Goal: Information Seeking & Learning: Learn about a topic

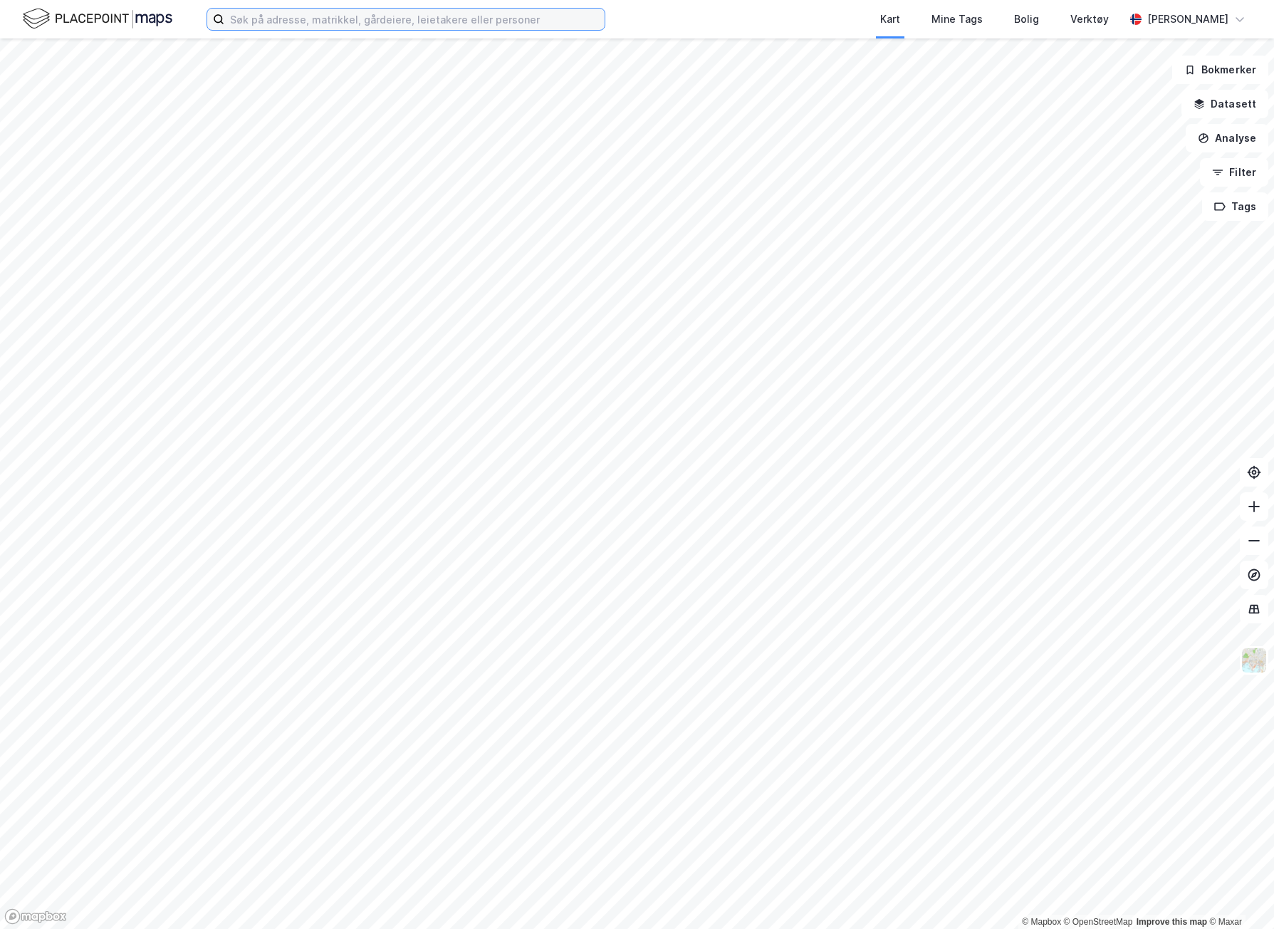
click at [339, 19] on input at bounding box center [414, 19] width 380 height 21
paste input "[STREET_ADDRESS]"
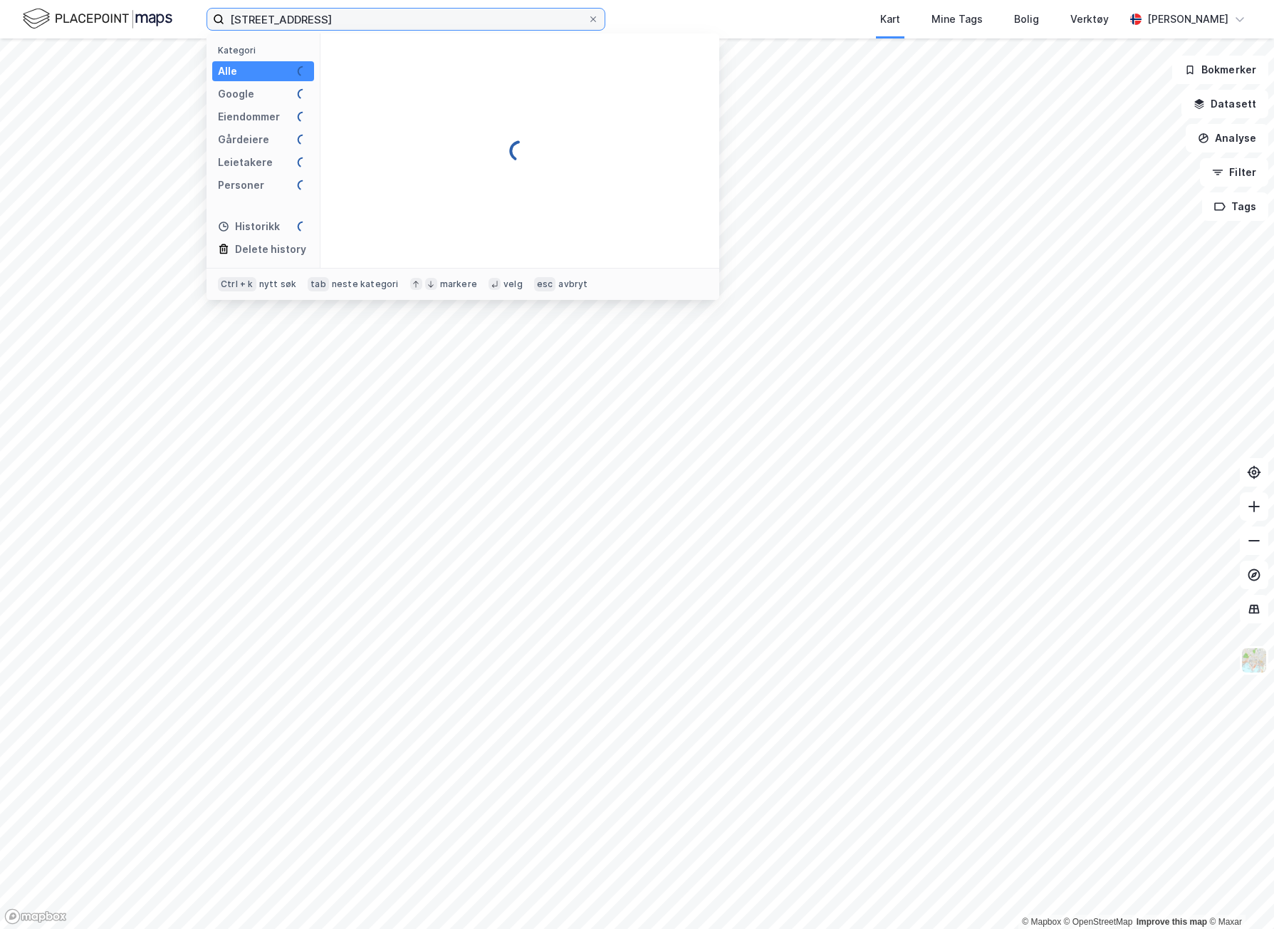
type input "[STREET_ADDRESS]"
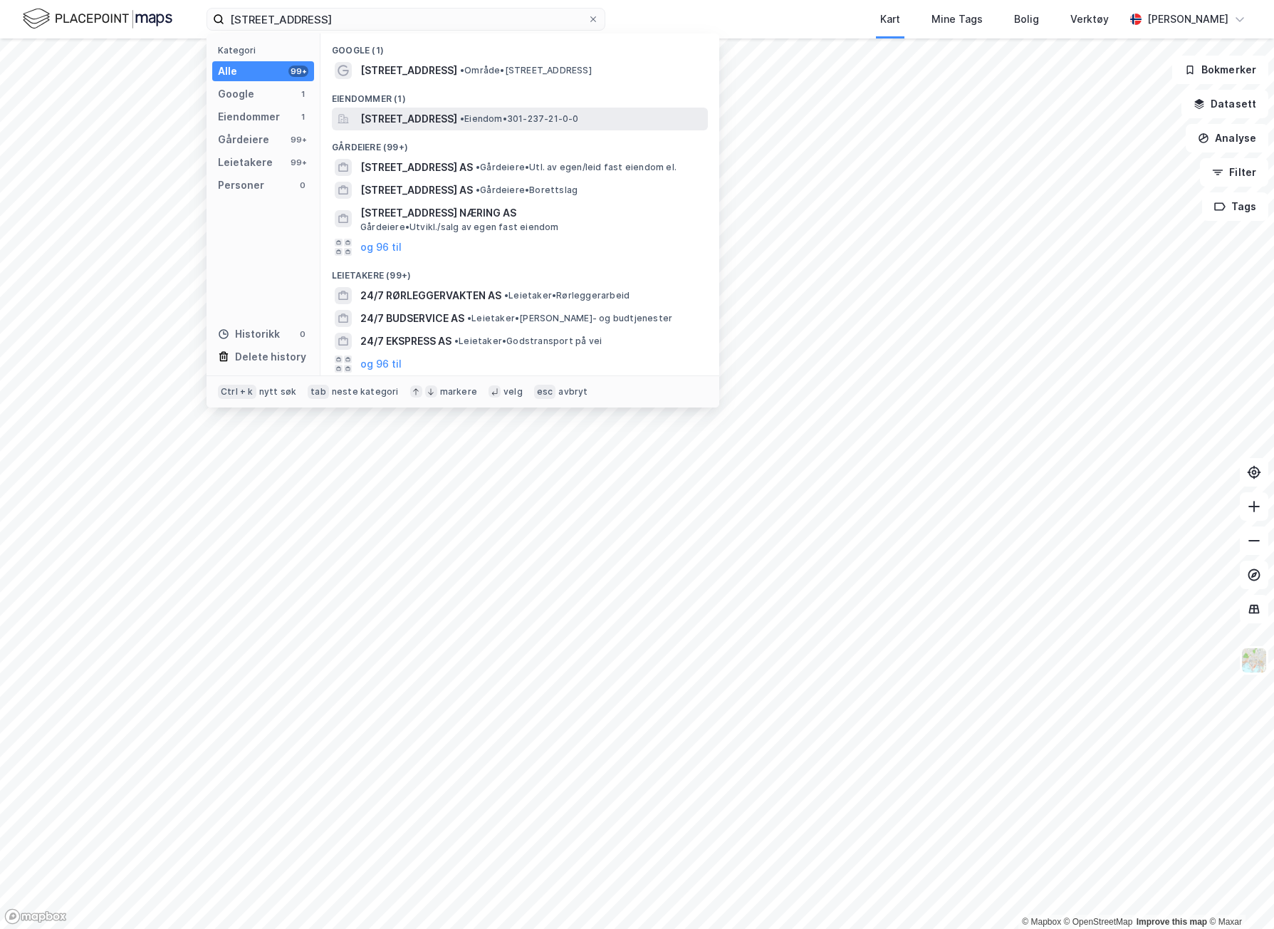
click at [415, 122] on span "[STREET_ADDRESS]" at bounding box center [408, 118] width 97 height 17
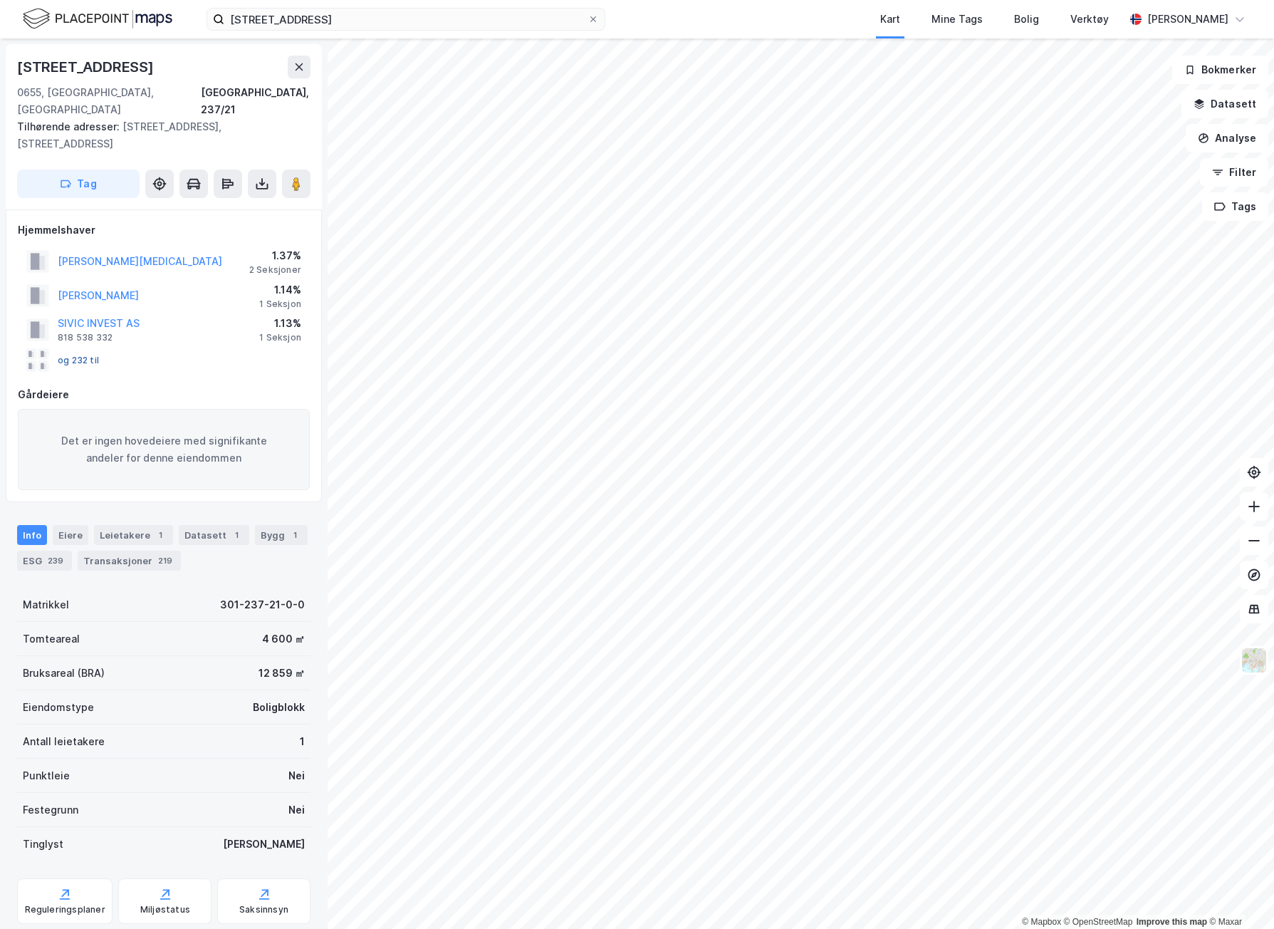
click at [0, 0] on button "og 232 til" at bounding box center [0, 0] width 0 height 0
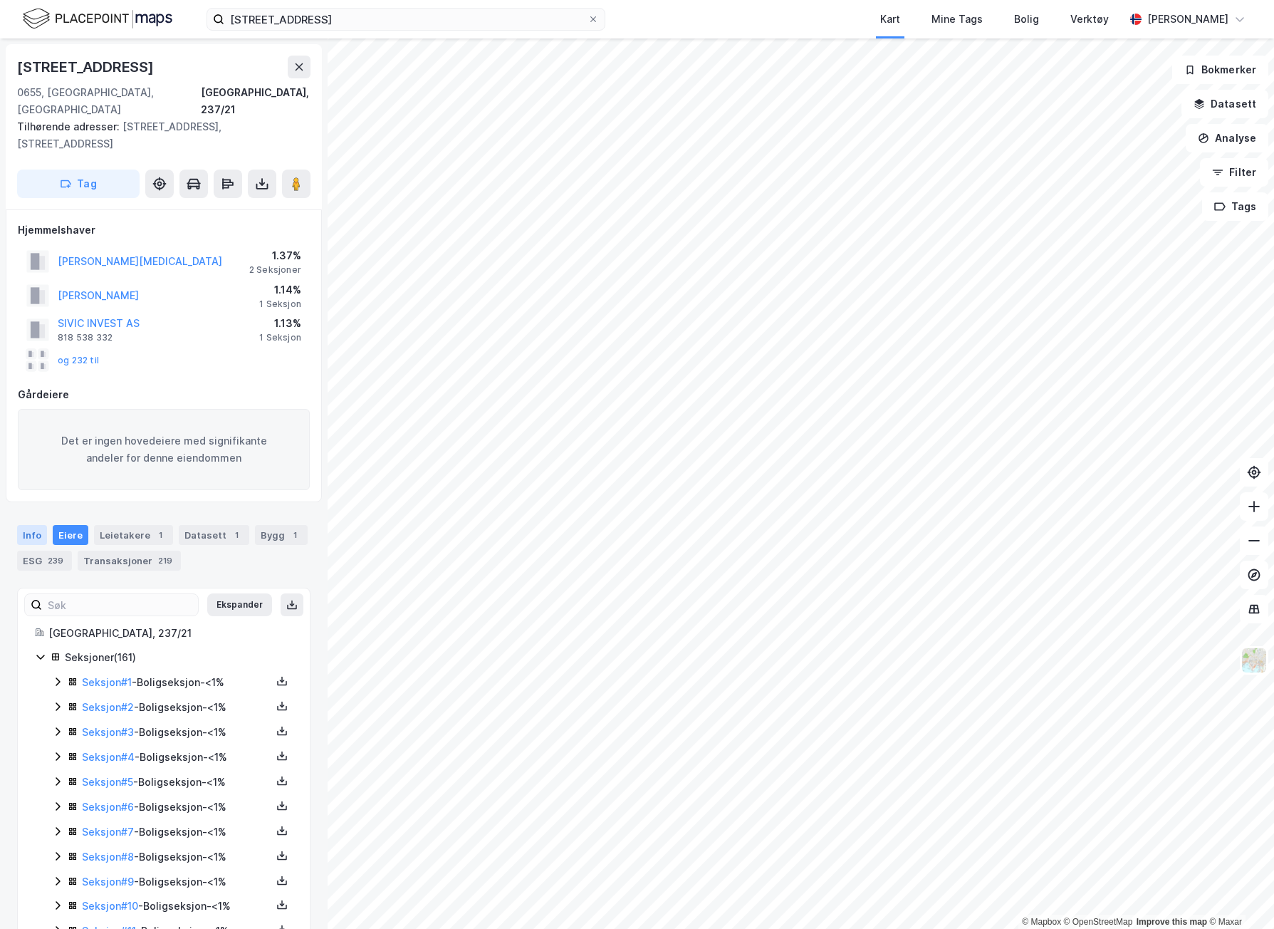
drag, startPoint x: 14, startPoint y: 487, endPoint x: 31, endPoint y: 498, distance: 20.8
click at [30, 508] on div "Info [PERSON_NAME] 1 Datasett 1 Bygg 1 ESG 239 Transaksjoner 219" at bounding box center [164, 542] width 328 height 68
click at [38, 525] on div "Info" at bounding box center [32, 535] width 30 height 20
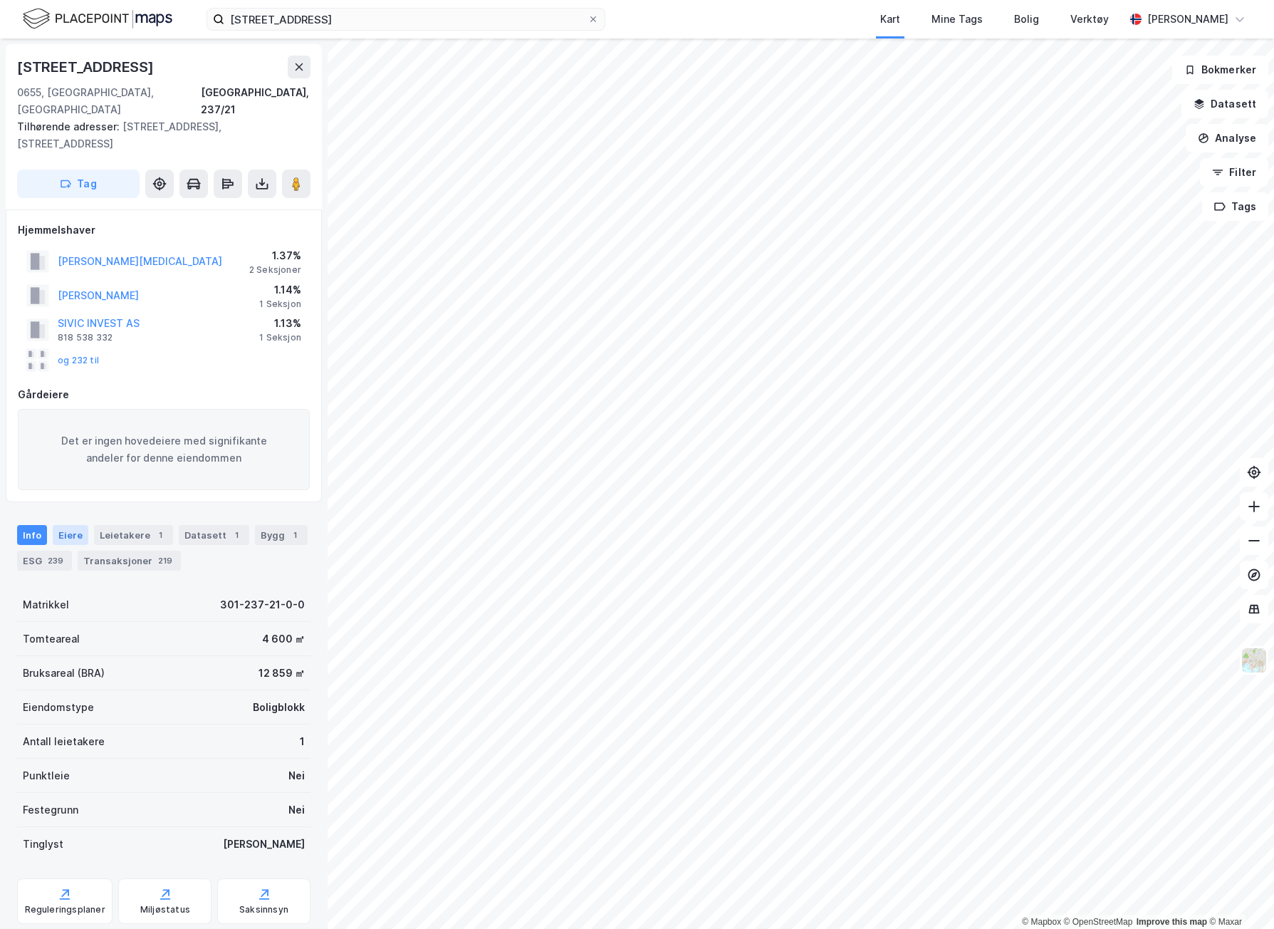
click at [76, 525] on div "Eiere" at bounding box center [71, 535] width 36 height 20
